Goal: Information Seeking & Learning: Learn about a topic

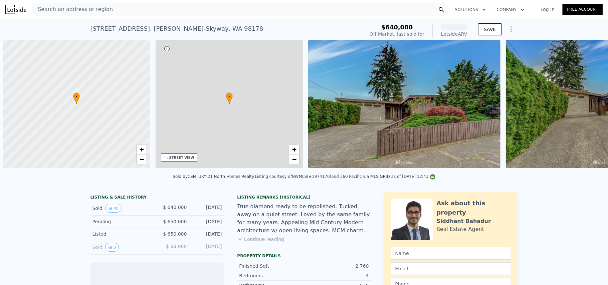
scroll to position [0, 3]
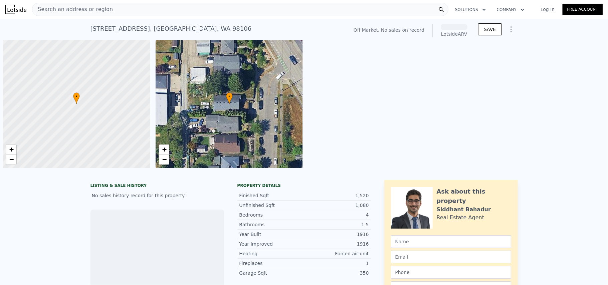
scroll to position [0, 3]
